Goal: Information Seeking & Learning: Learn about a topic

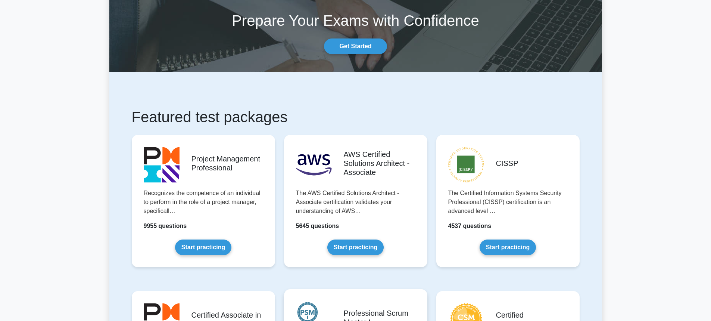
scroll to position [187, 0]
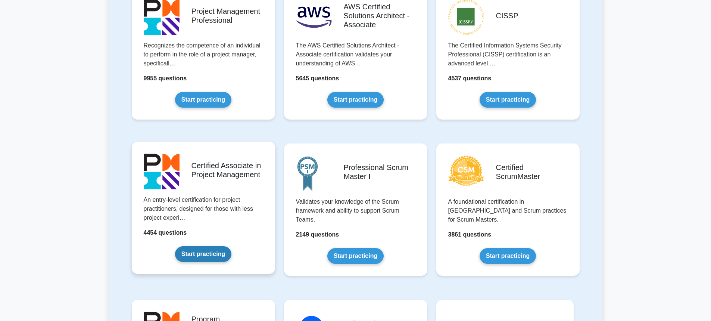
click at [199, 257] on link "Start practicing" at bounding box center [203, 254] width 56 height 16
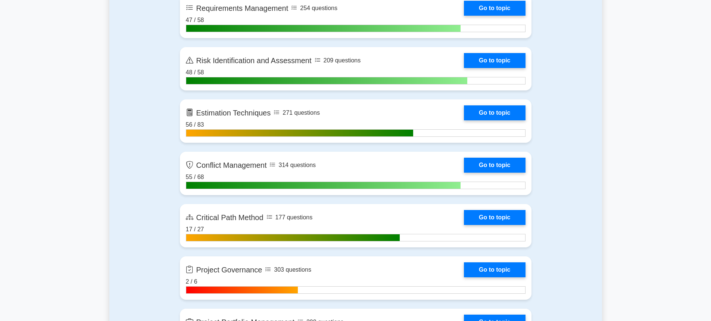
scroll to position [1457, 0]
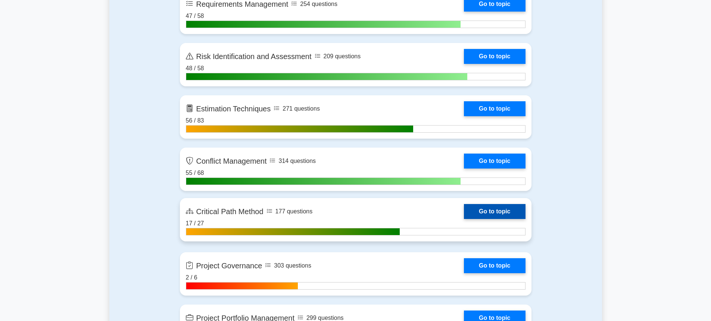
click at [464, 214] on link "Go to topic" at bounding box center [494, 211] width 61 height 15
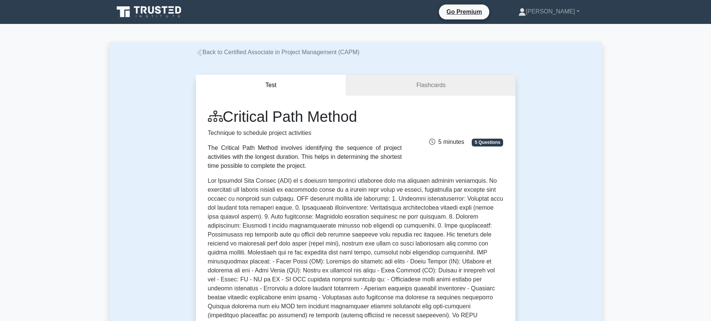
scroll to position [149, 0]
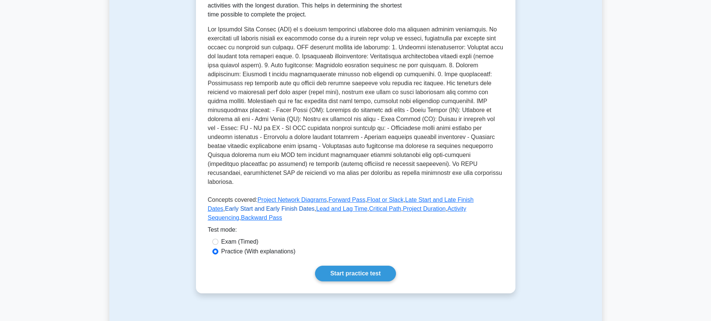
click at [315, 205] on link "Early Start and Early Finish Dates" at bounding box center [270, 208] width 90 height 6
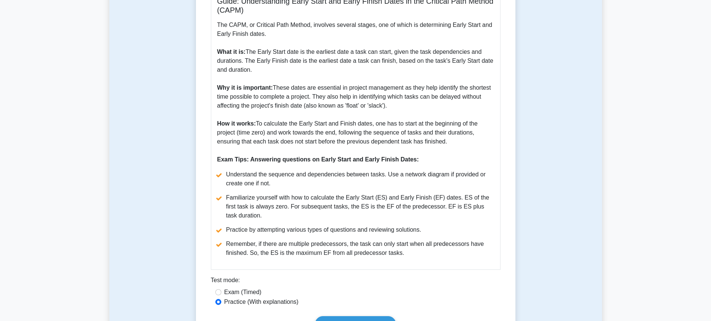
scroll to position [224, 0]
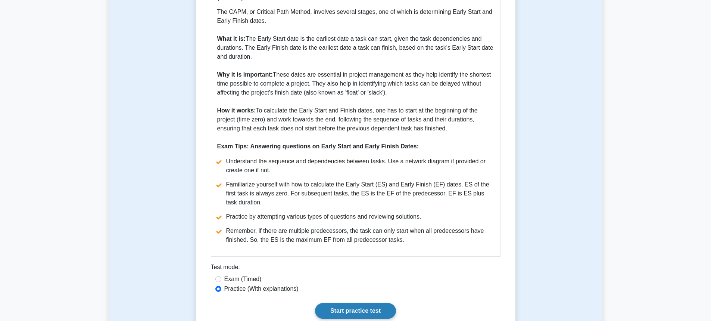
click at [351, 310] on link "Start practice test" at bounding box center [355, 311] width 81 height 16
